Goal: Check status

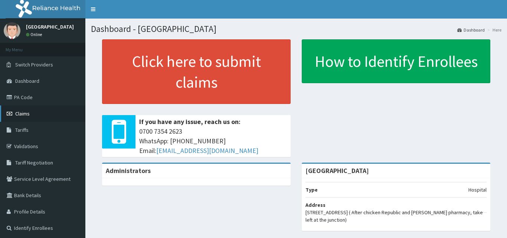
click at [23, 114] on span "Claims" at bounding box center [22, 113] width 14 height 7
